Goal: Navigation & Orientation: Find specific page/section

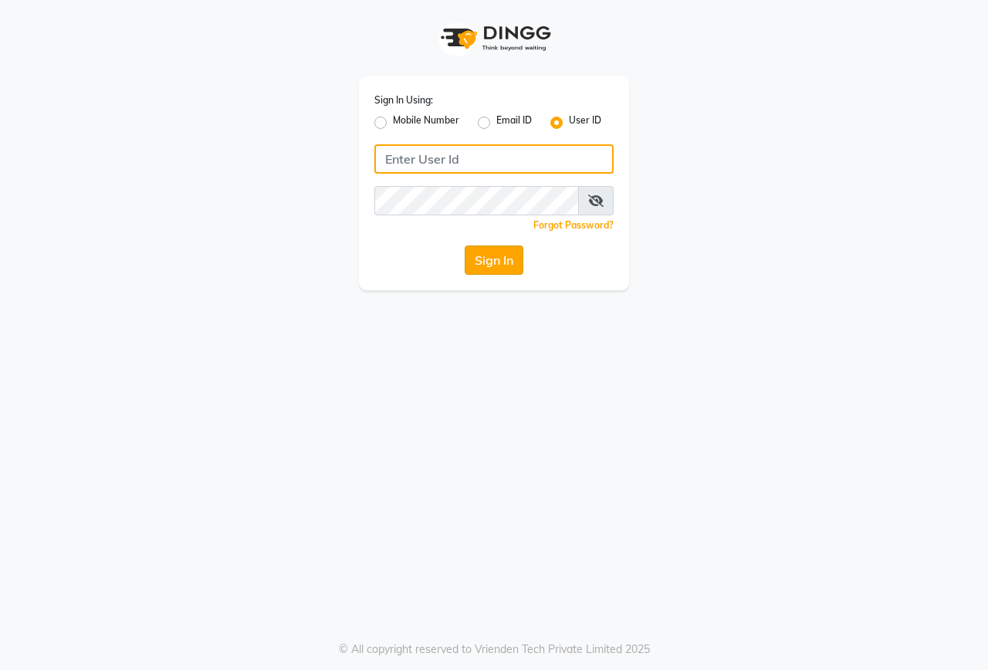
type input "onfleek"
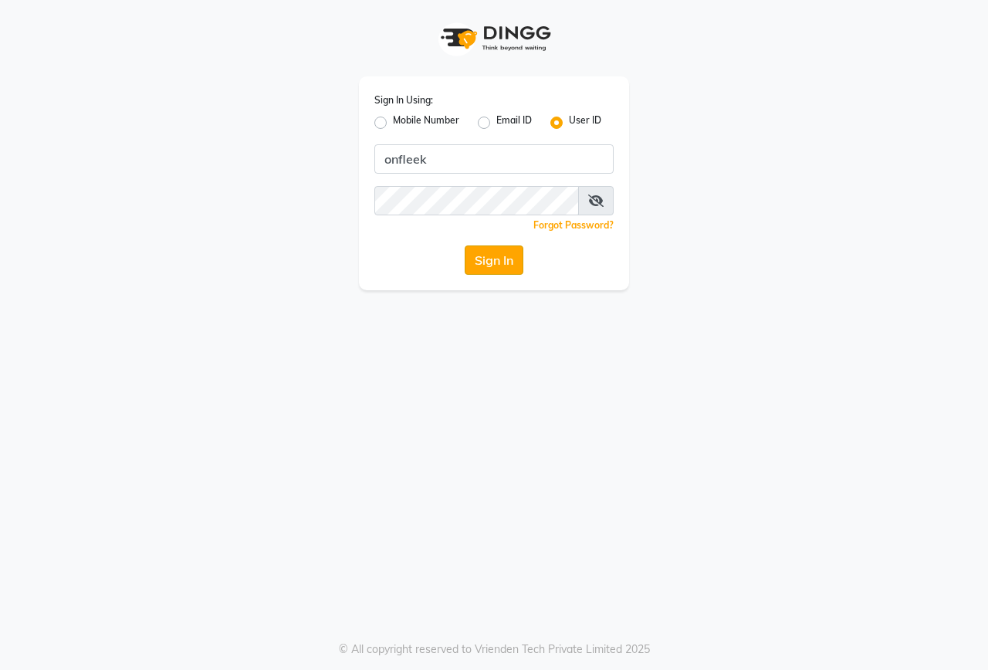
click at [502, 262] on button "Sign In" at bounding box center [494, 259] width 59 height 29
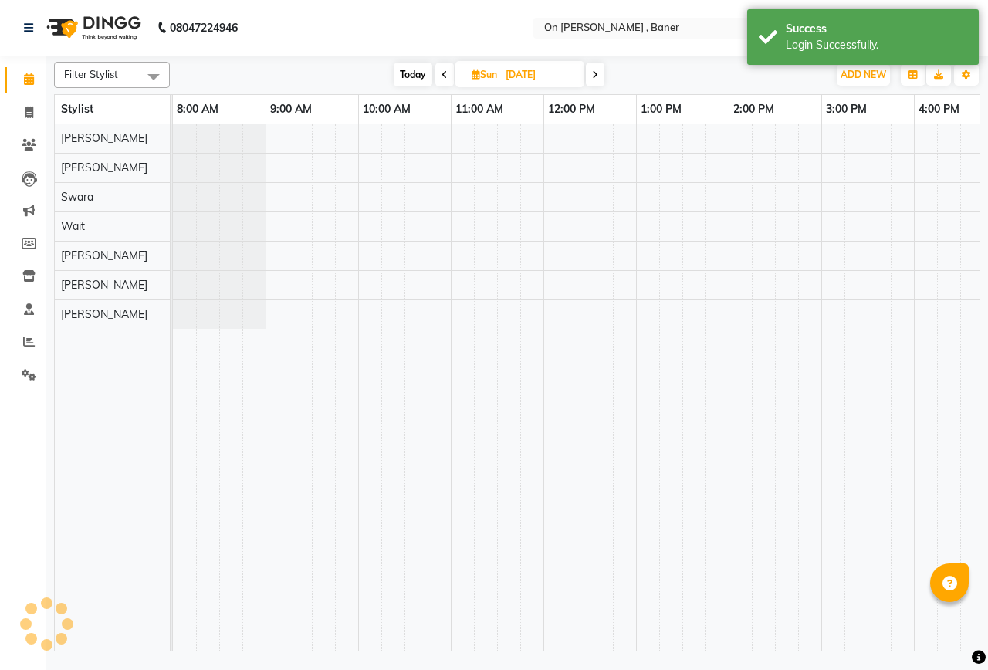
select select "en"
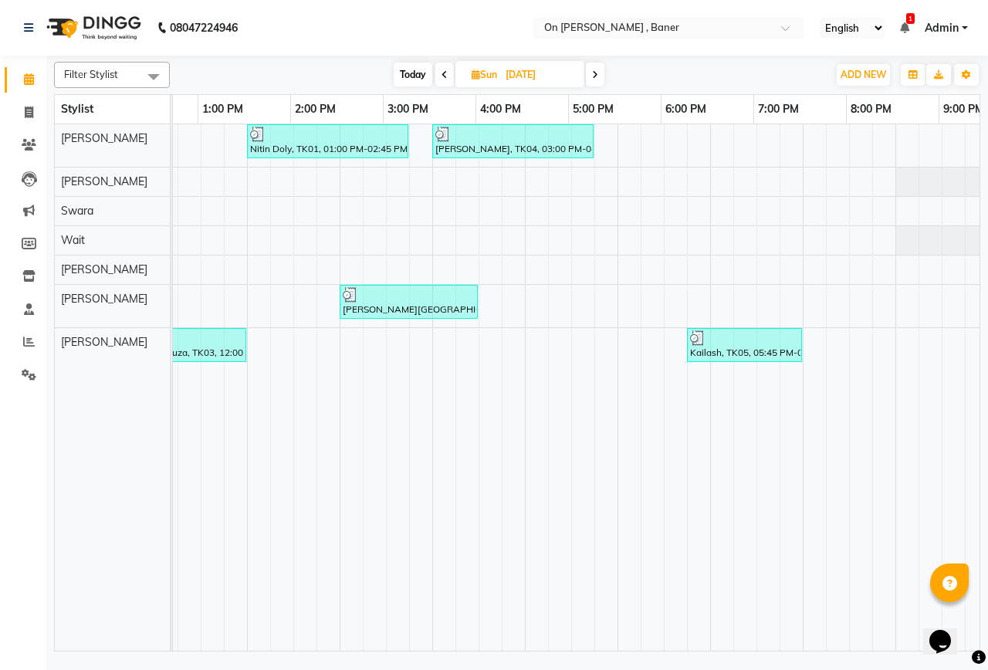
scroll to position [0, 463]
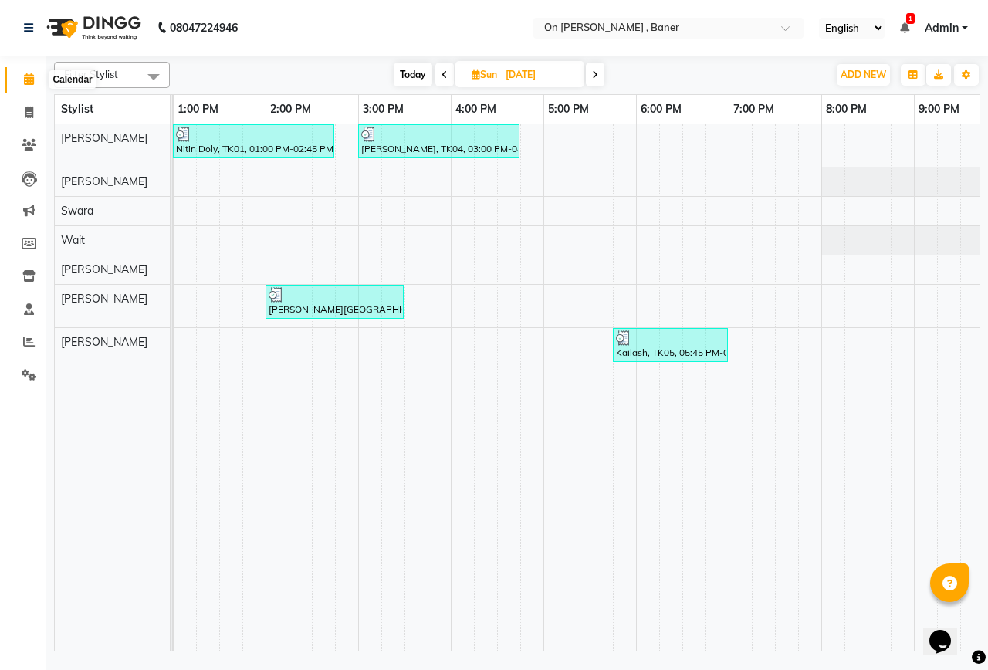
click at [23, 86] on span at bounding box center [28, 80] width 27 height 18
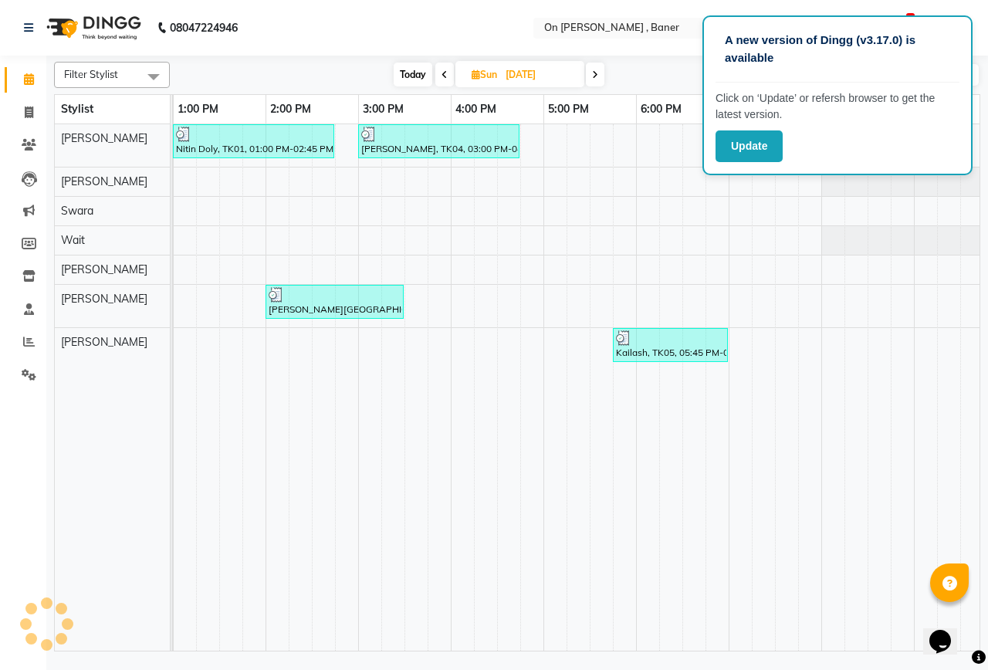
click at [418, 73] on span "Today" at bounding box center [413, 75] width 39 height 24
type input "[DATE]"
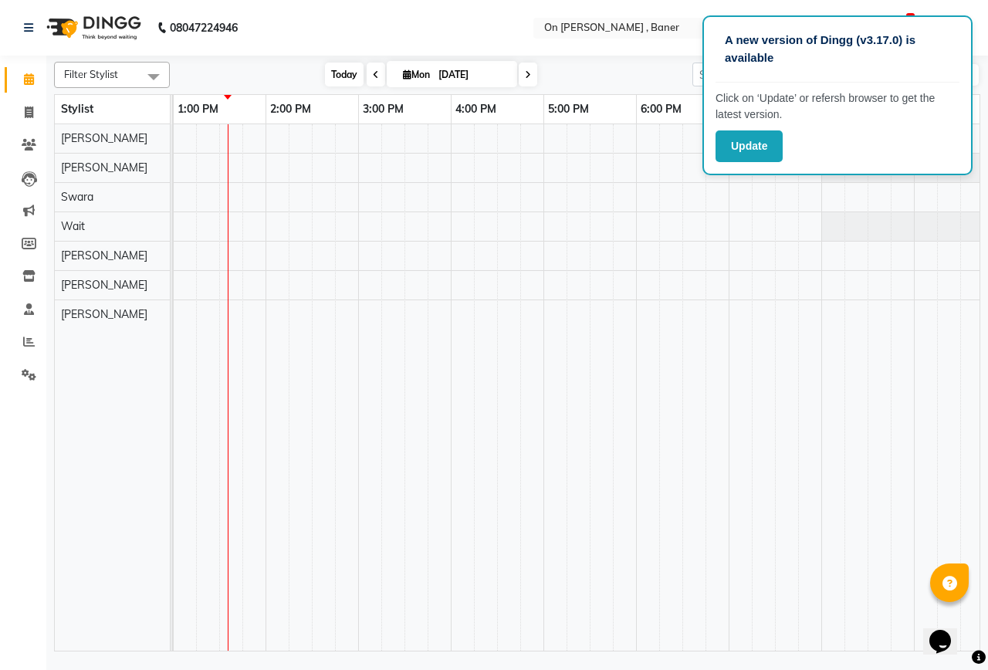
scroll to position [0, 464]
click at [736, 130] on div "A new version of Dingg (v3.17.0) is available Click on ‘Update’ or refersh brow…" at bounding box center [837, 95] width 270 height 160
click at [742, 141] on button "Update" at bounding box center [748, 146] width 67 height 32
